Goal: Task Accomplishment & Management: Use online tool/utility

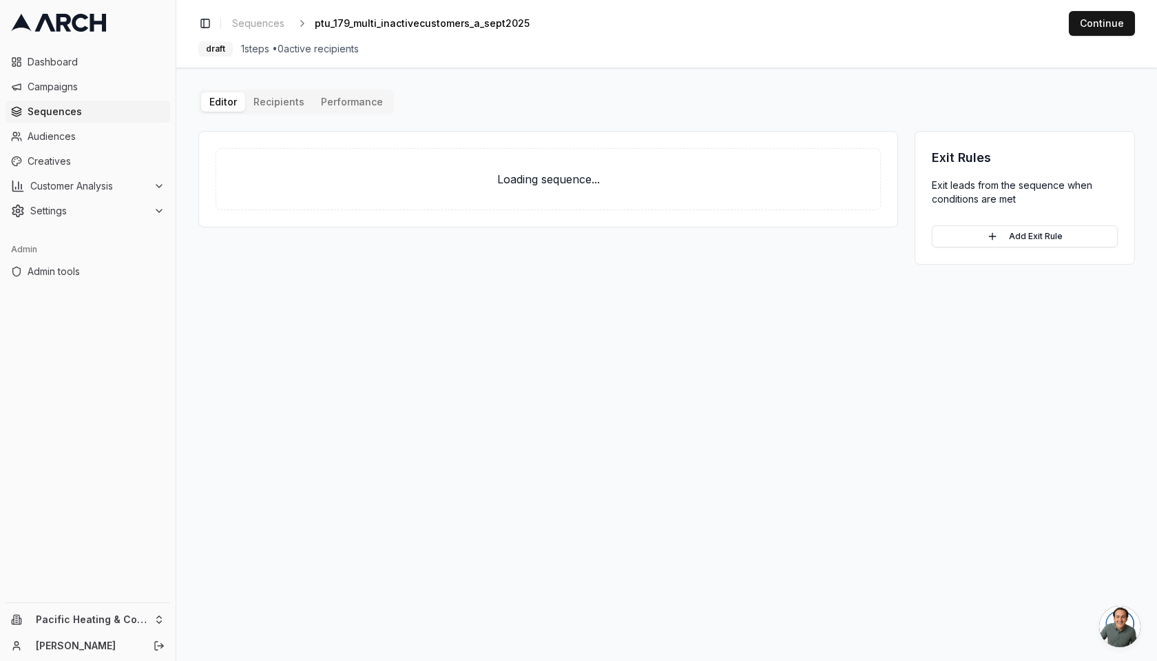
click at [225, 101] on button "Editor" at bounding box center [223, 101] width 44 height 19
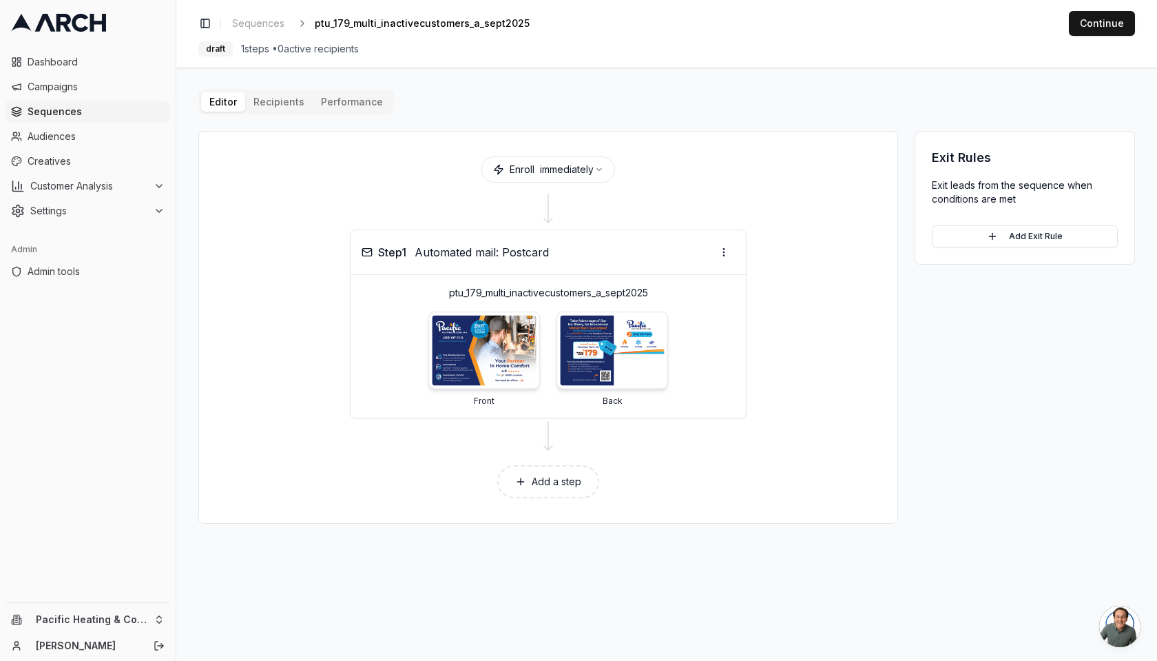
click at [578, 340] on img at bounding box center [612, 350] width 104 height 70
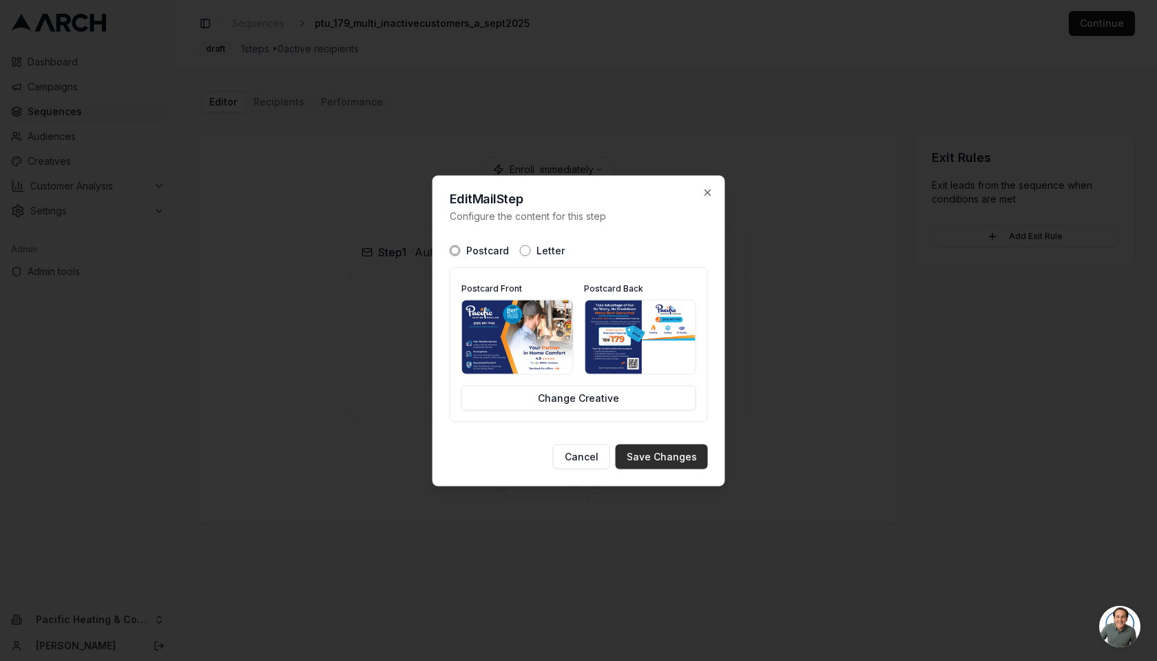
click at [684, 456] on button "Save Changes" at bounding box center [662, 456] width 92 height 25
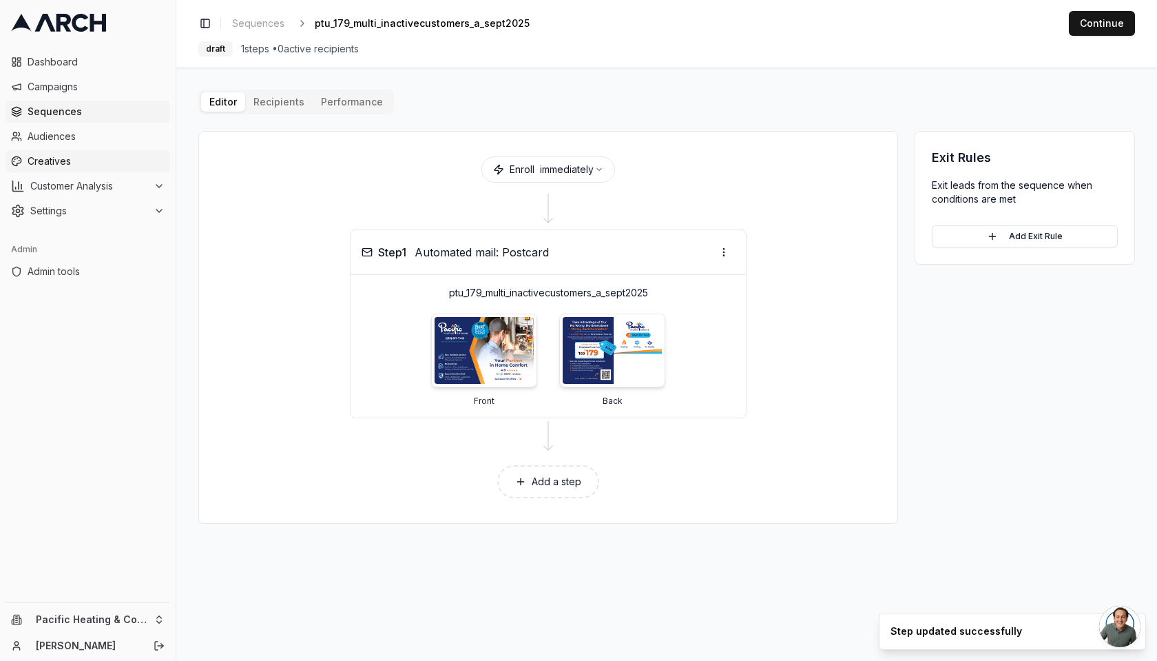
click at [118, 154] on span "Creatives" at bounding box center [96, 161] width 137 height 14
click at [90, 158] on span "Creatives" at bounding box center [96, 161] width 137 height 14
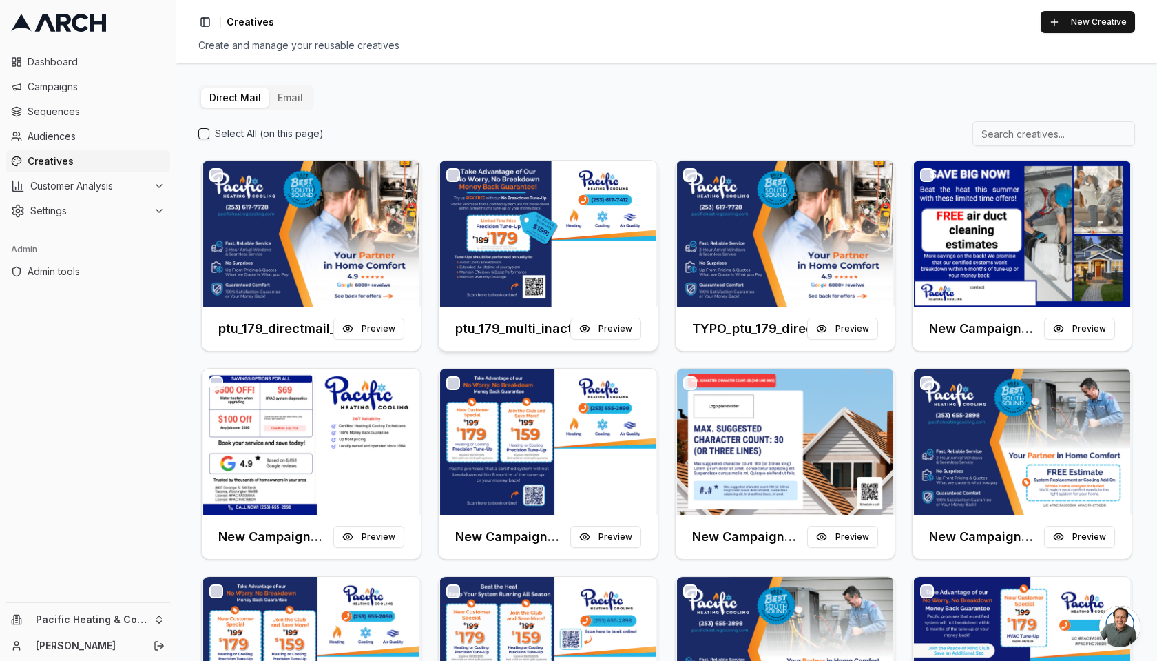
click at [508, 333] on h3 "ptu_179_multi_inactivecustomers_a_sept2025" at bounding box center [512, 328] width 115 height 19
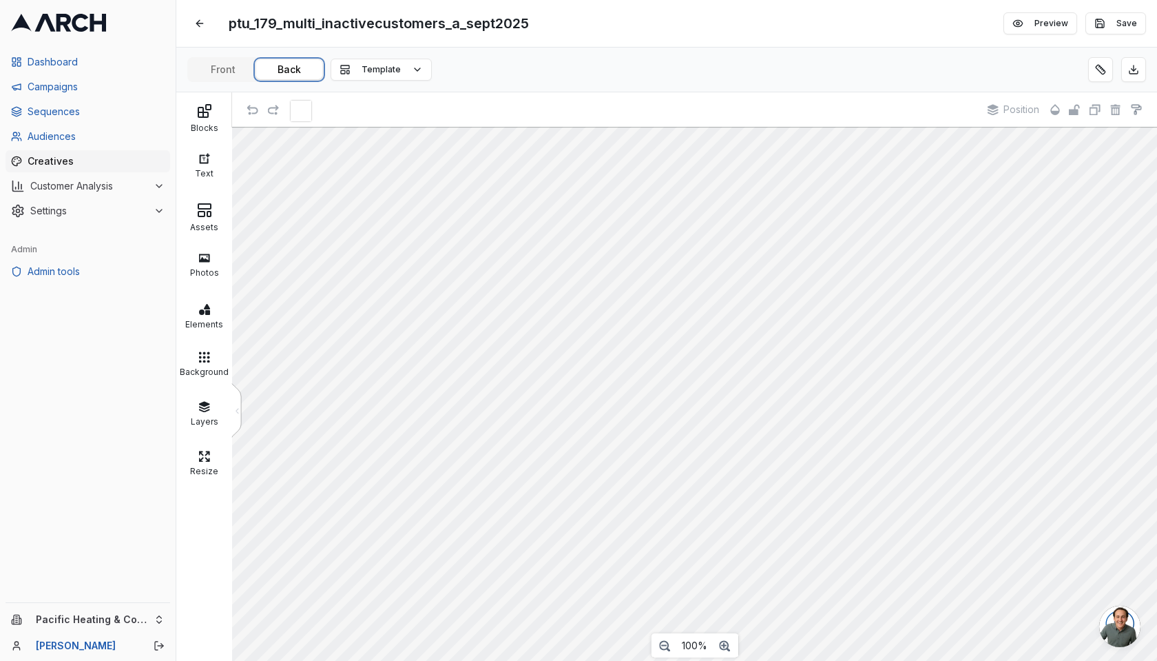
click at [284, 71] on button "Back" at bounding box center [289, 69] width 66 height 19
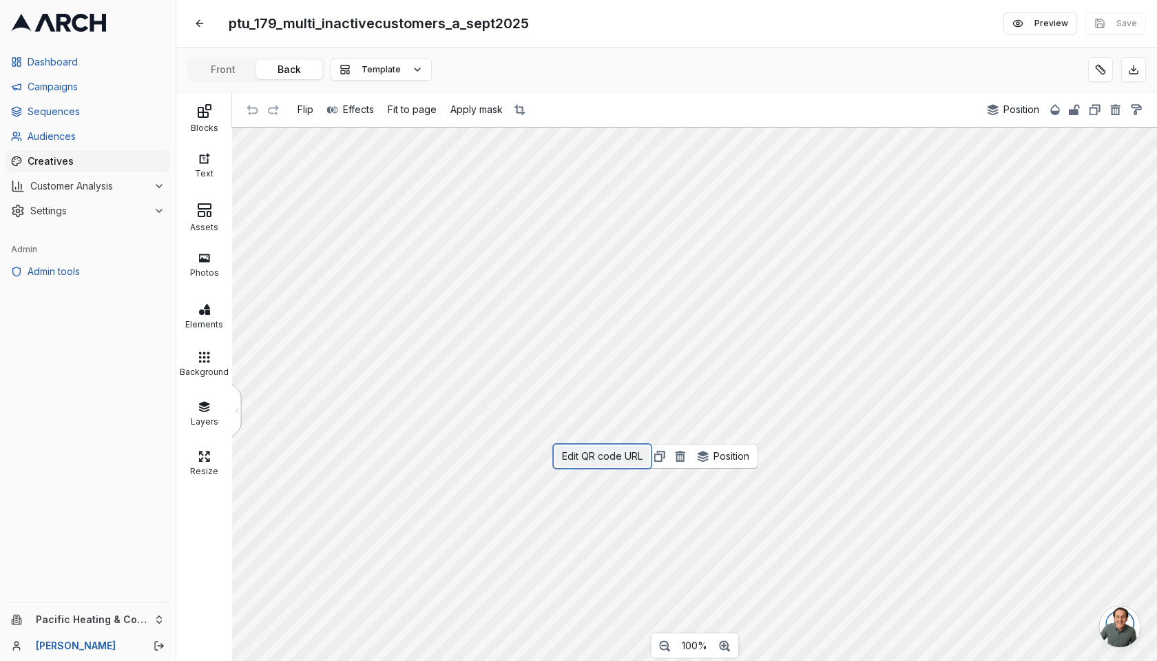
click at [605, 453] on span "Edit QR code URL" at bounding box center [602, 456] width 81 height 12
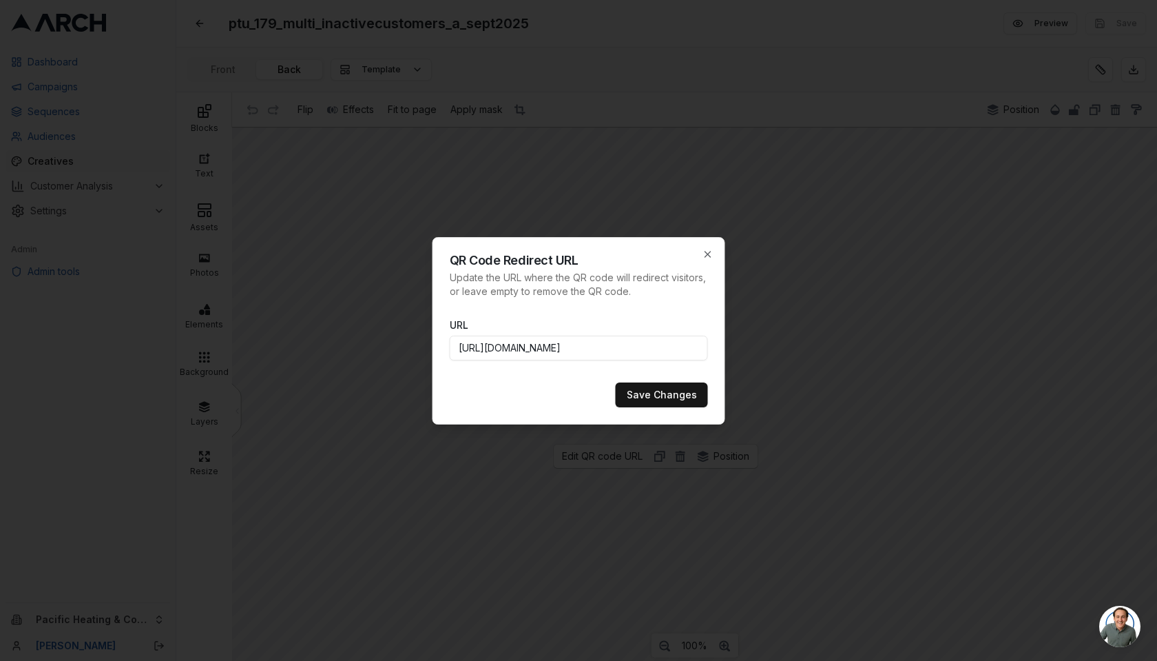
click at [587, 353] on input "https://www.pacificheatingcooling.com/heating/heating-maintenance-179/?utm_sour…" at bounding box center [579, 347] width 258 height 25
click at [511, 34] on div at bounding box center [578, 330] width 1157 height 661
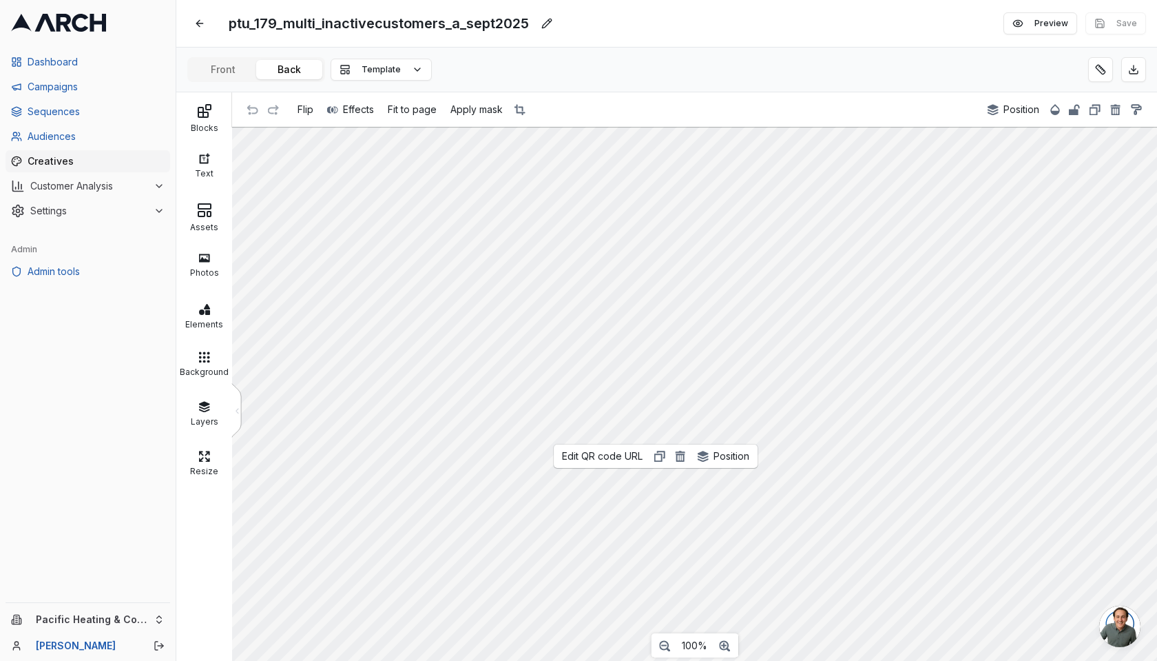
click at [492, 25] on span "ptu_179_multi_inactivecustomers_a_sept2025" at bounding box center [378, 23] width 311 height 25
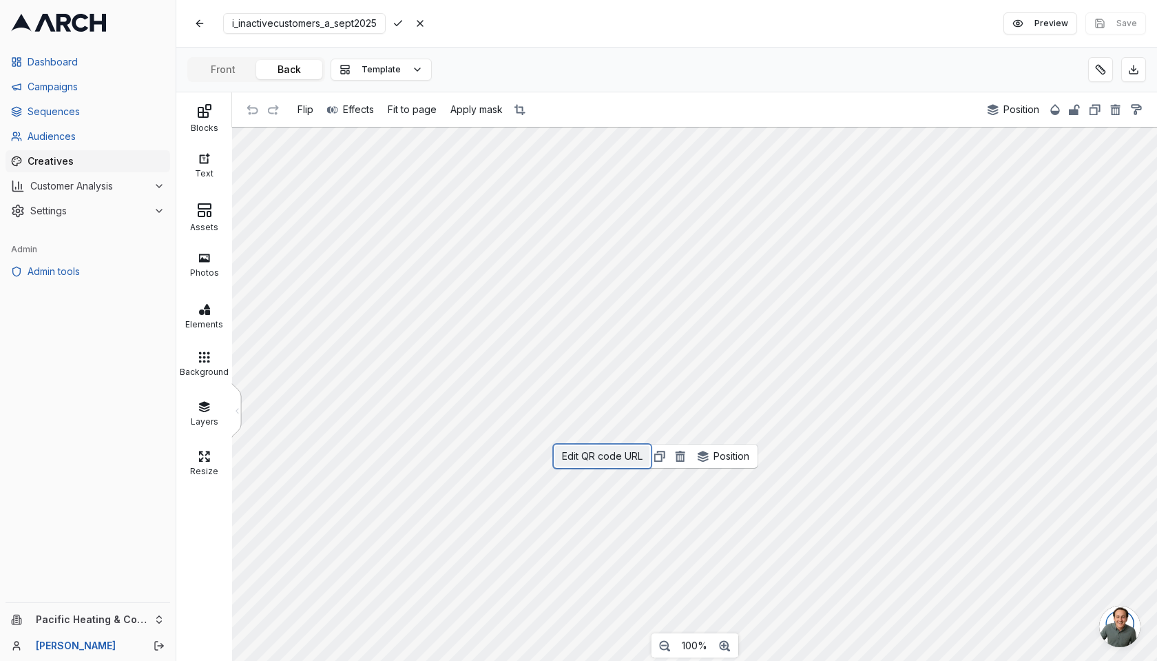
click at [605, 462] on button "Edit QR code URL" at bounding box center [602, 456] width 94 height 21
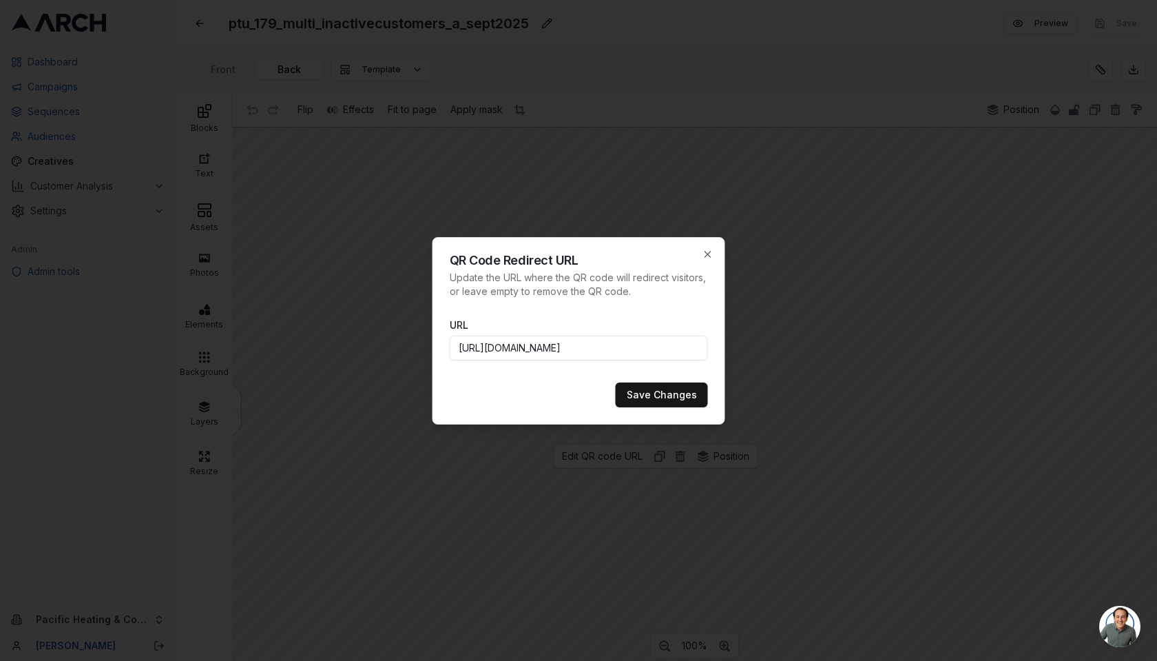
click at [594, 353] on input "https://www.pacificheatingcooling.com/heating/heating-maintenance-179/?utm_sour…" at bounding box center [579, 347] width 258 height 25
click at [660, 354] on input "https://www.pacificheatingcooling.com/heating/heating-maintenance-179/?utm_sour…" at bounding box center [579, 347] width 258 height 25
click at [643, 353] on input "https://www.pacificheatingcooling.com/heating/heating-maintenance-179/?utm_sour…" at bounding box center [579, 347] width 258 height 25
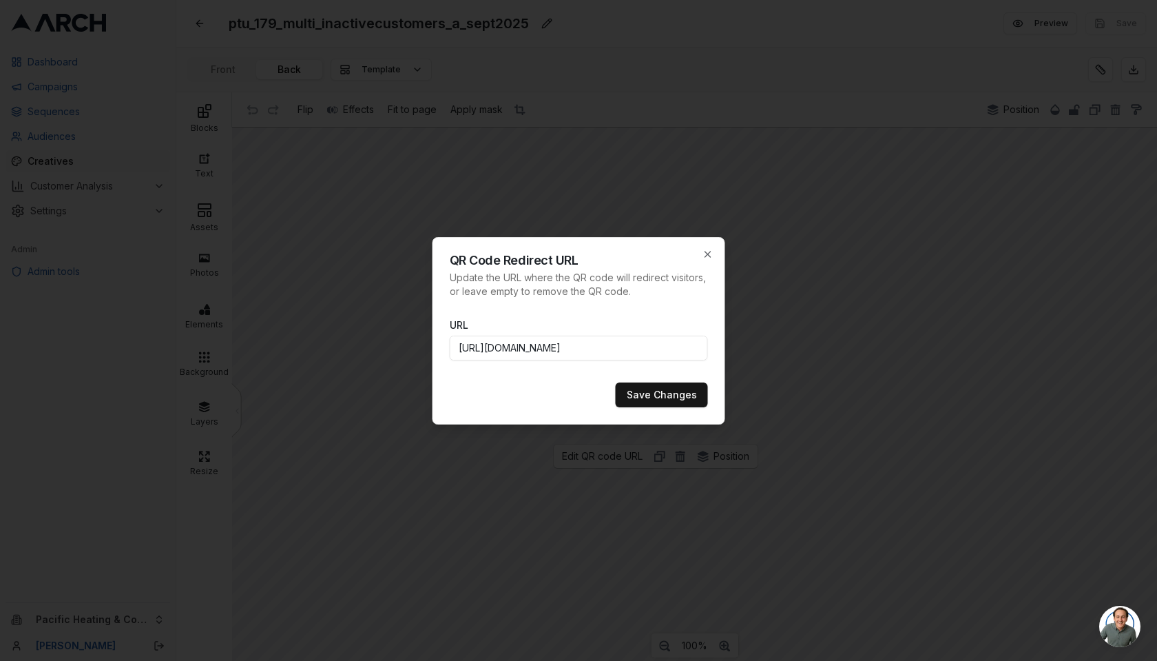
click at [624, 349] on input "https://www.pacificheatingcooling.com/heating/heating-maintenance-179/?utm_sour…" at bounding box center [579, 347] width 258 height 25
click at [498, 350] on input "https://www.pacificheatingcooling.com/heating/heating-maintenance-179/?utm_sour…" at bounding box center [579, 347] width 258 height 25
type input "https://www.pacificheatingcooling.com/heating/heating-maintenance-179/?utm_sour…"
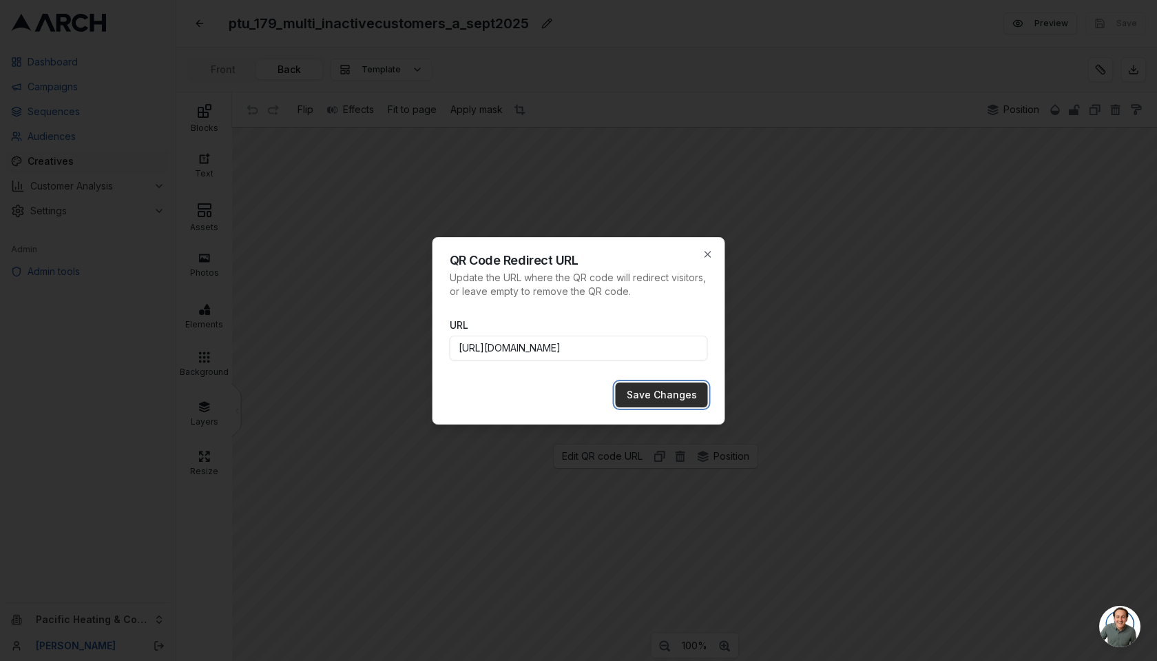
scroll to position [0, 0]
click at [658, 397] on button "Save Changes" at bounding box center [662, 394] width 92 height 25
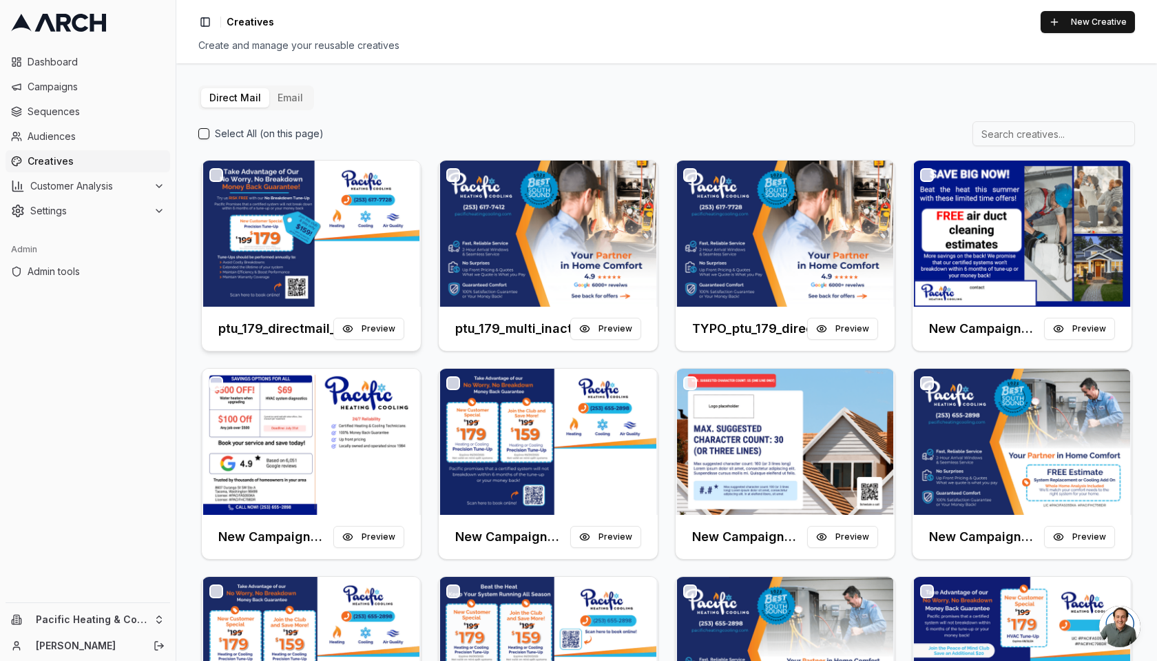
click at [297, 331] on h3 "ptu_179_directmail_newcustomers_september2025" at bounding box center [275, 328] width 115 height 19
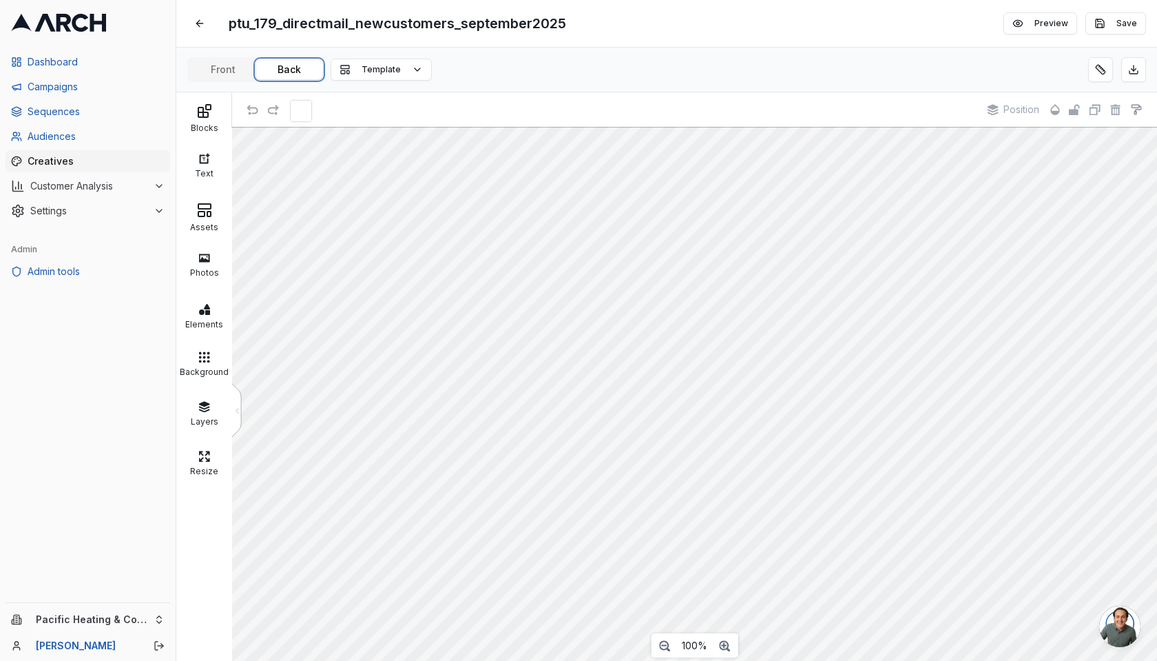
click at [285, 65] on button "Back" at bounding box center [289, 69] width 66 height 19
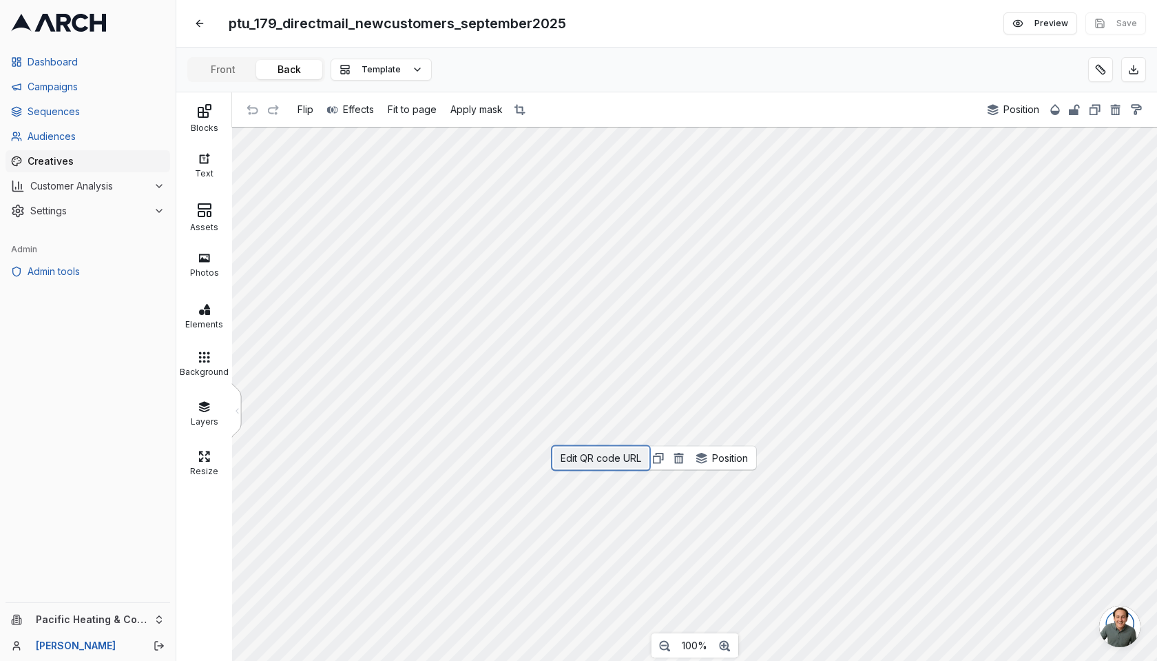
click at [625, 455] on span "Edit QR code URL" at bounding box center [601, 458] width 81 height 12
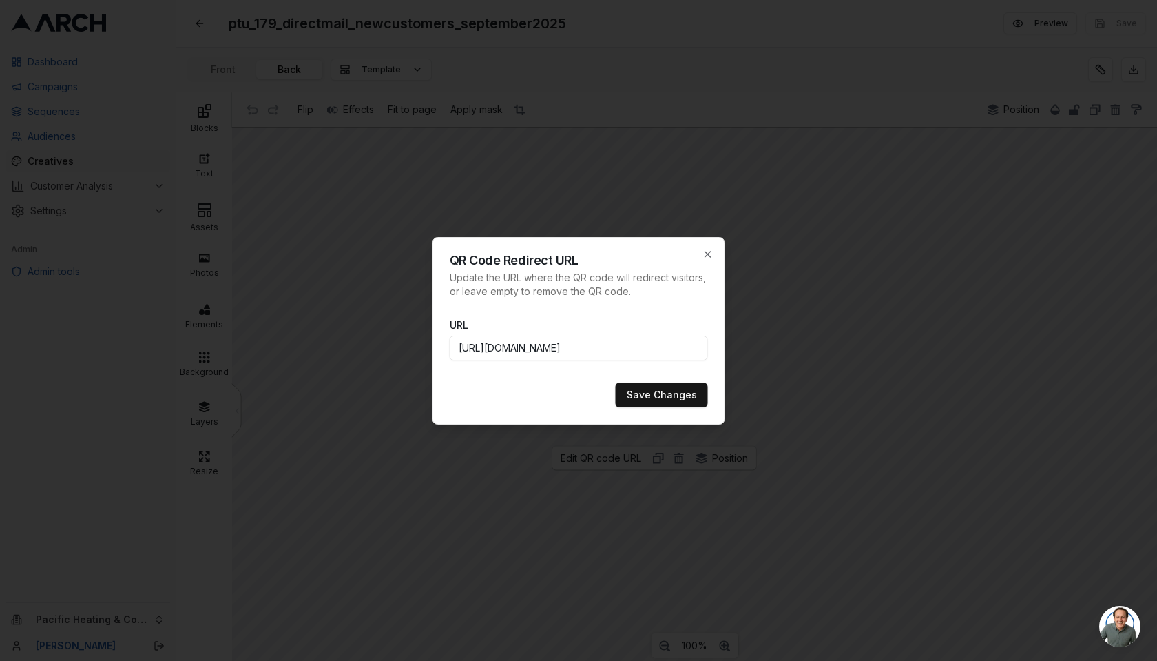
click at [667, 353] on input "https://www.pacificheatingcooling.com/heating/heating-maintenance-179/?utm_sour…" at bounding box center [579, 347] width 258 height 25
click at [659, 352] on input "https://www.pacificheatingcooling.com/heating/heating-maintenance-179/?utm_sour…" at bounding box center [579, 347] width 258 height 25
click at [496, 348] on input "https://www.pacificheatingcooling.com/heating/heating-maintenance-179/?utm_sour…" at bounding box center [579, 347] width 258 height 25
paste input "directmail_newcustomers"
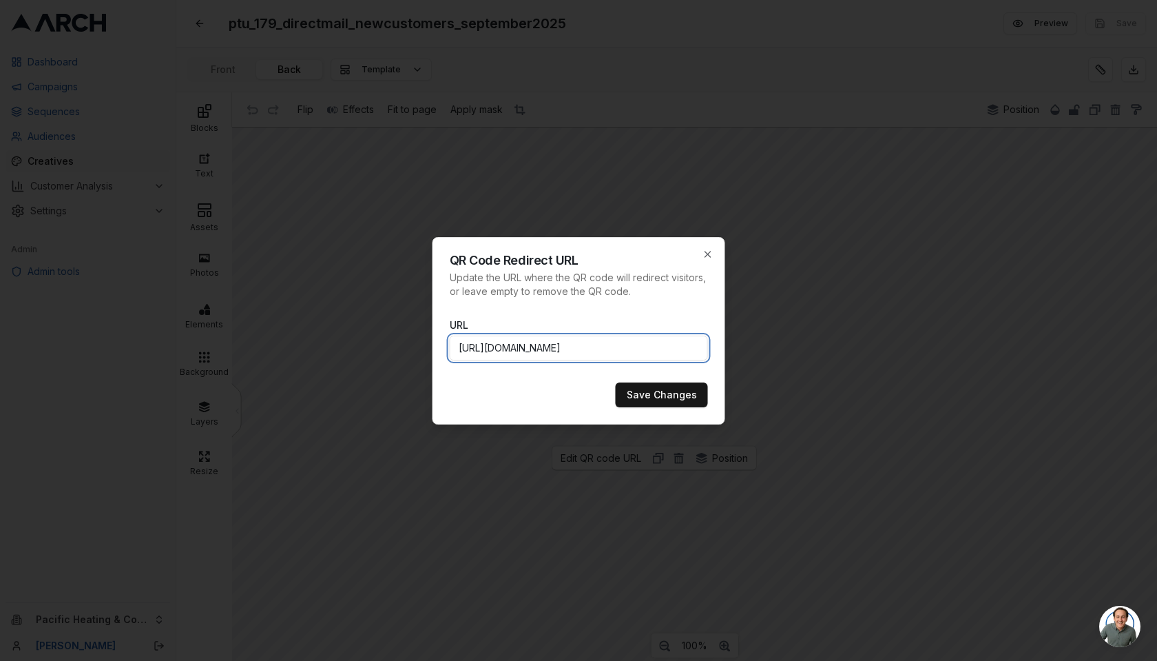
scroll to position [0, 578]
type input "[URL][DOMAIN_NAME]"
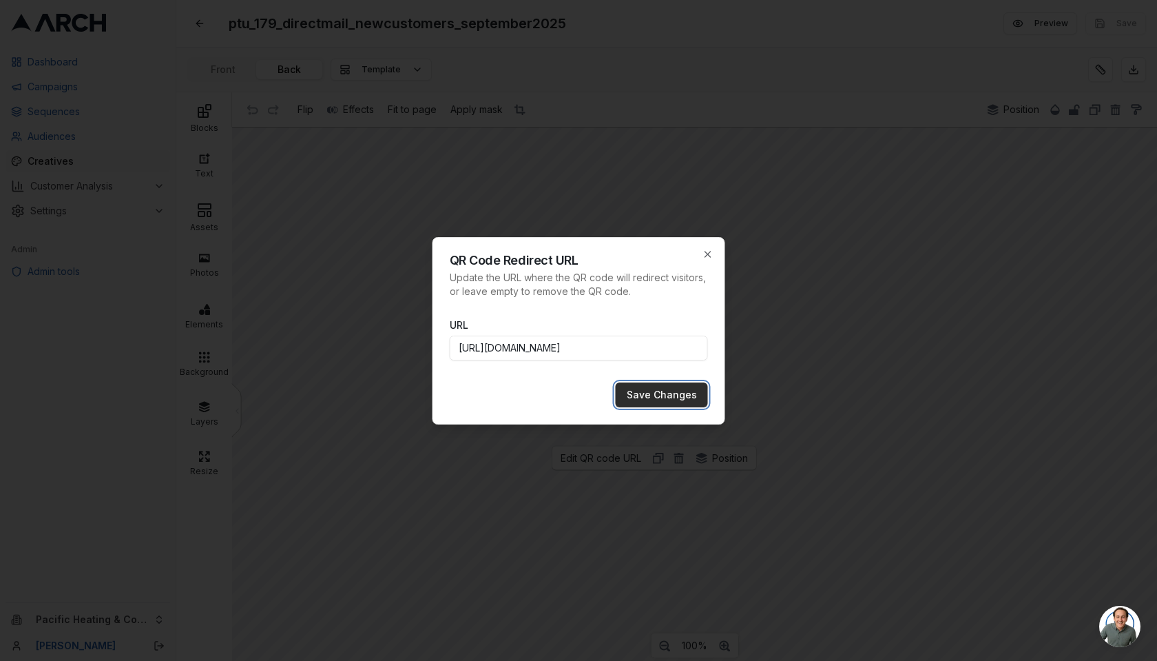
scroll to position [0, 0]
click at [654, 393] on button "Save Changes" at bounding box center [662, 394] width 92 height 25
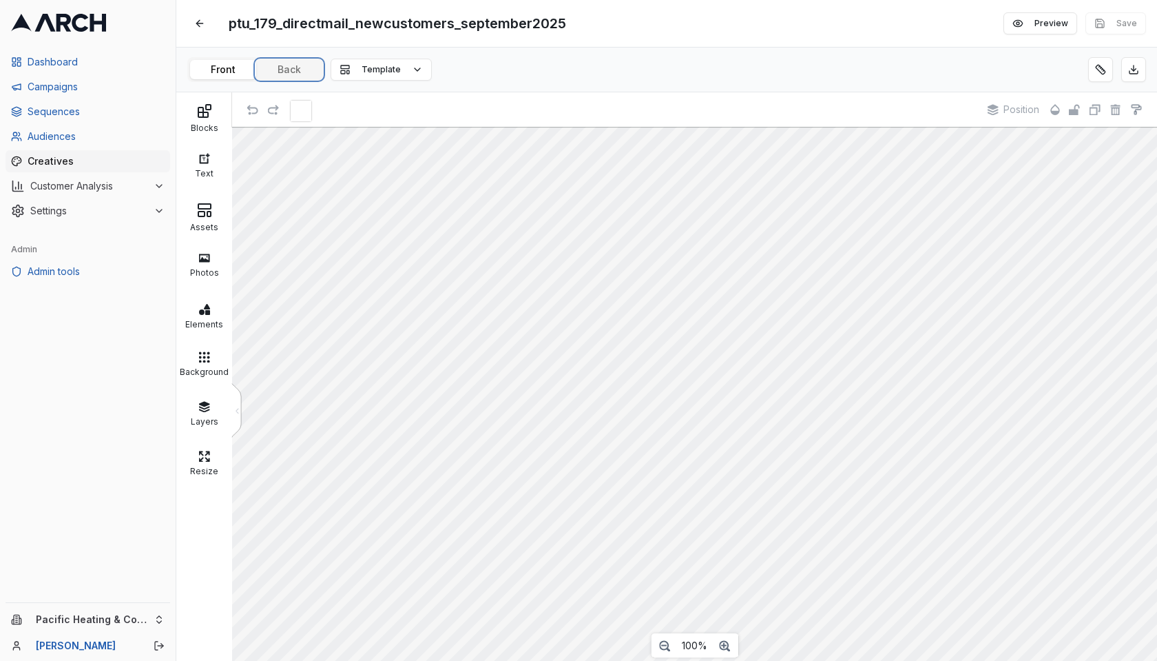
click at [313, 62] on button "Back" at bounding box center [289, 69] width 66 height 19
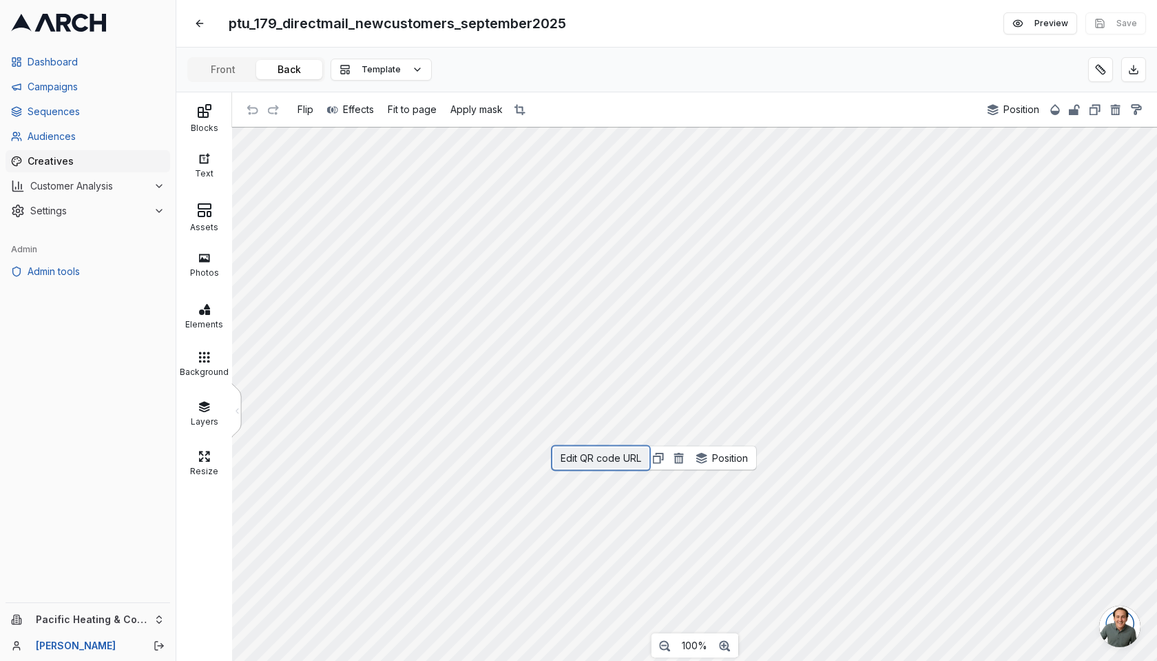
click at [619, 455] on span "Edit QR code URL" at bounding box center [601, 458] width 81 height 12
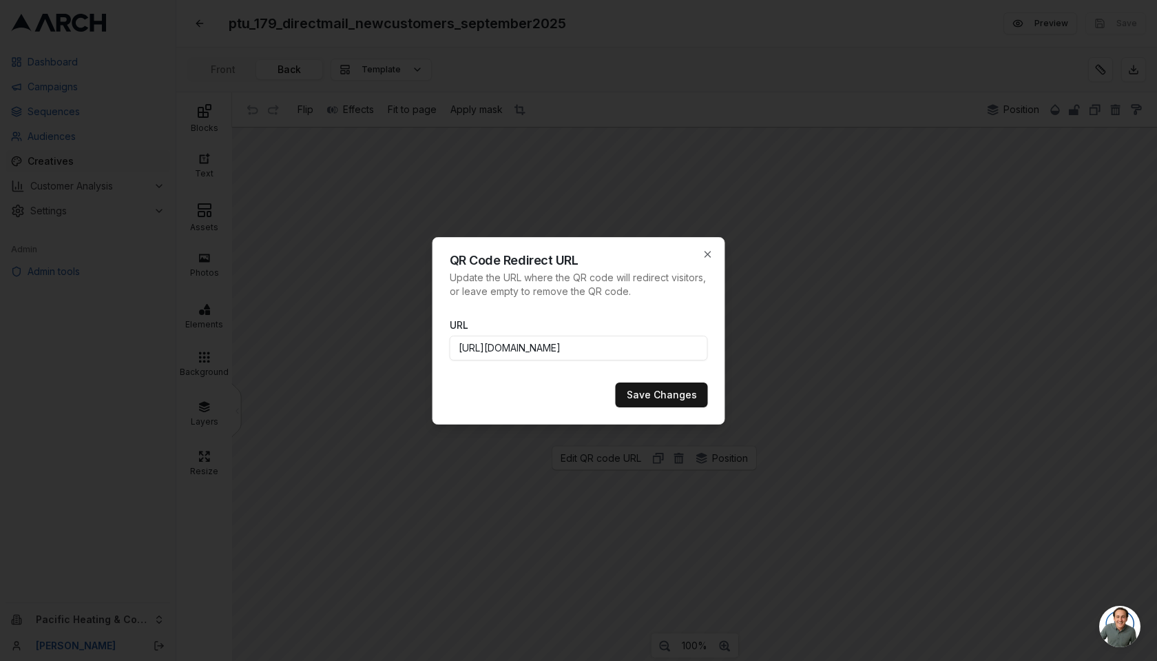
click at [554, 352] on input "[URL][DOMAIN_NAME]" at bounding box center [579, 347] width 258 height 25
click at [704, 254] on icon "button" at bounding box center [708, 254] width 11 height 11
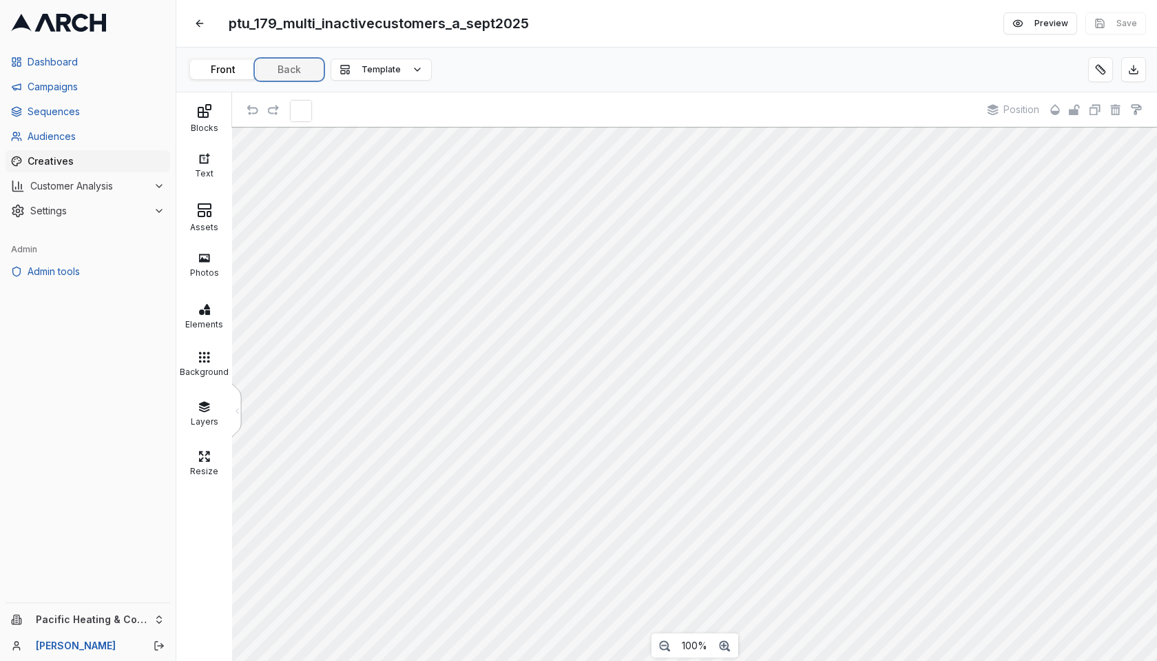
click at [299, 63] on button "Back" at bounding box center [289, 69] width 66 height 19
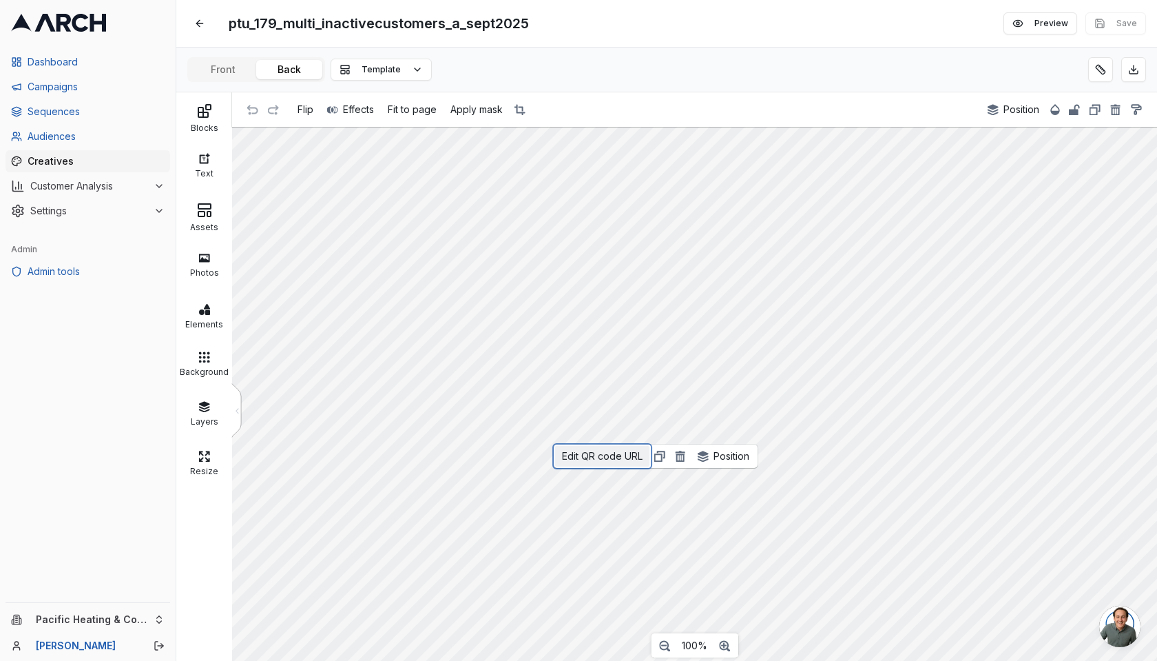
click at [612, 447] on button "Edit QR code URL" at bounding box center [602, 456] width 94 height 21
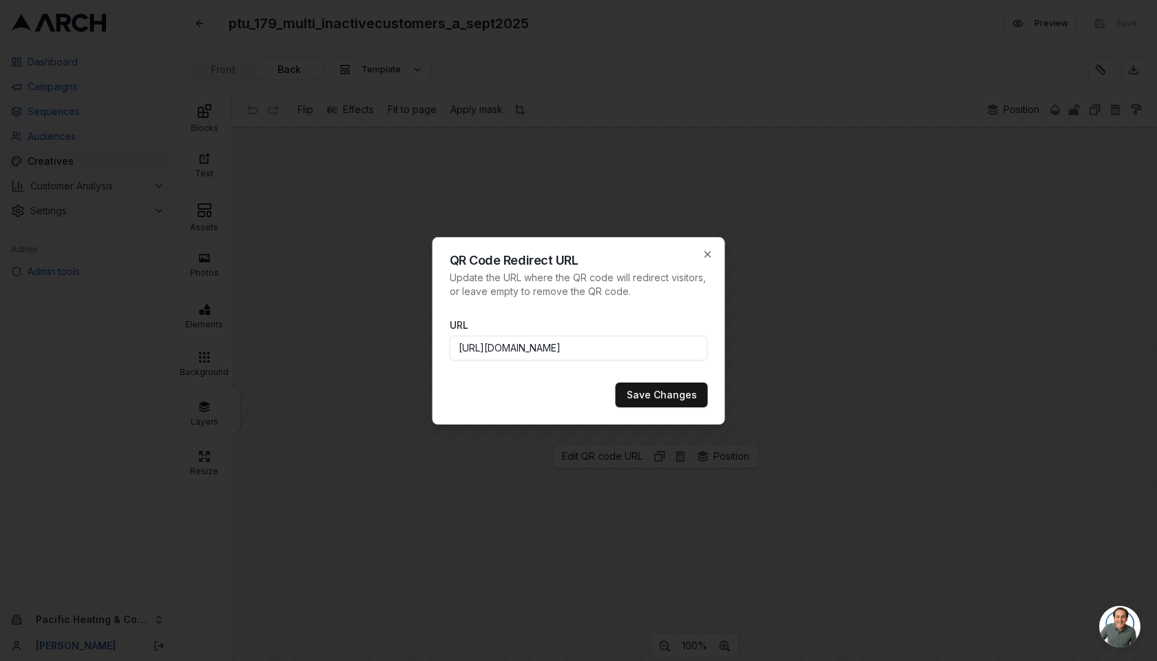
click at [568, 349] on input "https://www.pacificheatingcooling.com/heating/heating-maintenance-179/?utm_sour…" at bounding box center [579, 347] width 258 height 25
click at [629, 353] on input "https://www.pacificheatingcooling.com/heating/heating-maintenance-179/?utm_sour…" at bounding box center [579, 347] width 258 height 25
click at [641, 386] on button "Save Changes" at bounding box center [662, 394] width 92 height 25
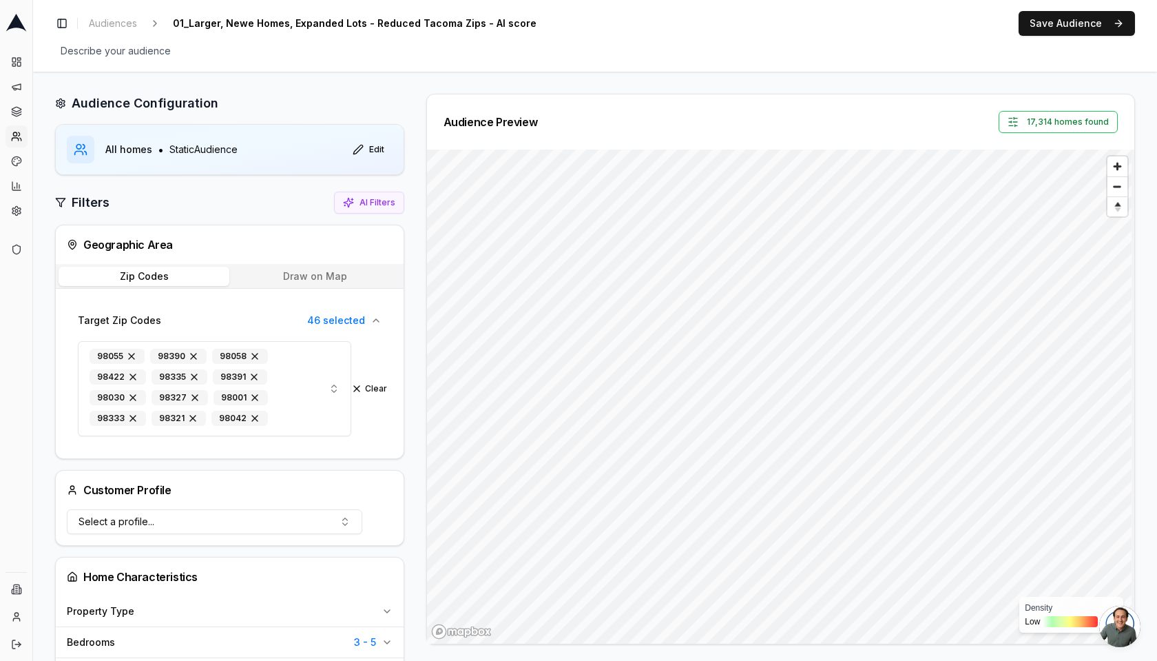
scroll to position [174, 0]
